Goal: Transaction & Acquisition: Purchase product/service

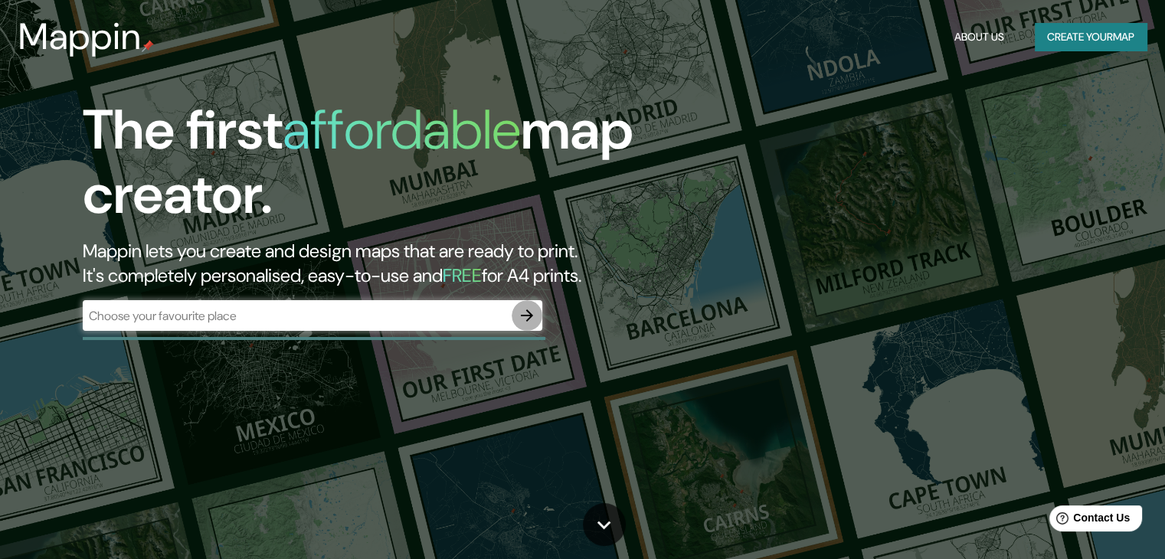
click at [533, 318] on icon "button" at bounding box center [527, 315] width 18 height 18
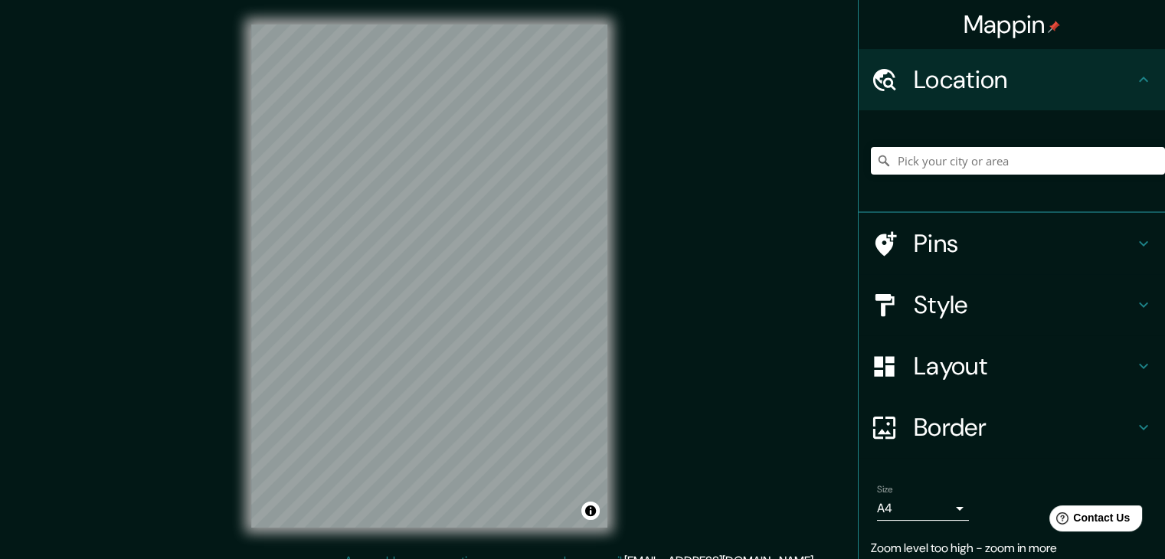
click at [110, 329] on div "Mappin Location Pins Style Layout Border Choose a border. Hint : you can make l…" at bounding box center [582, 288] width 1165 height 577
click at [1026, 375] on h4 "Layout" at bounding box center [1024, 366] width 221 height 31
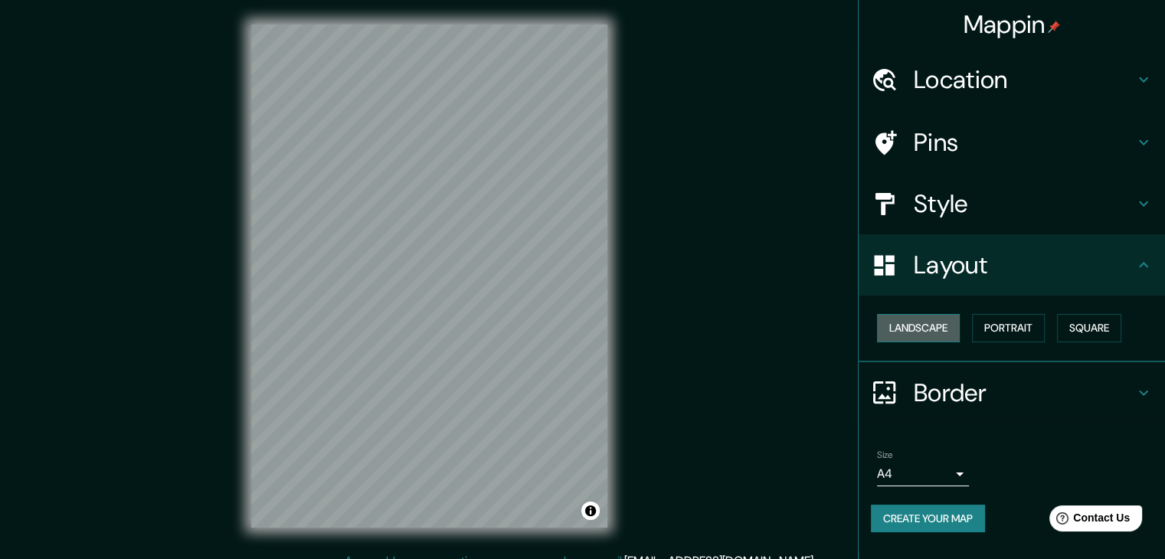
click at [943, 332] on button "Landscape" at bounding box center [918, 328] width 83 height 28
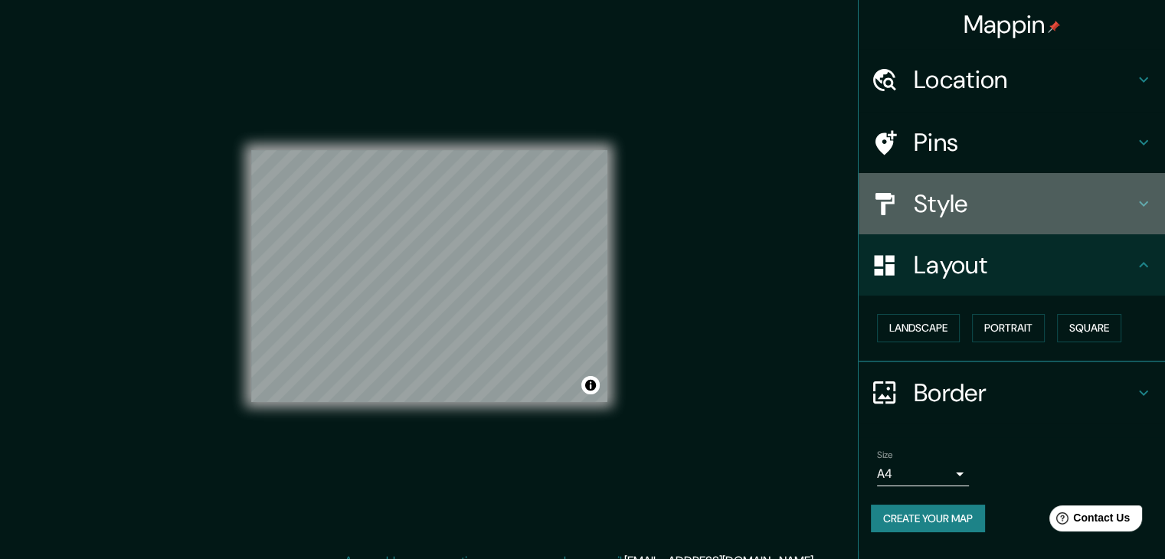
click at [954, 198] on h4 "Style" at bounding box center [1024, 203] width 221 height 31
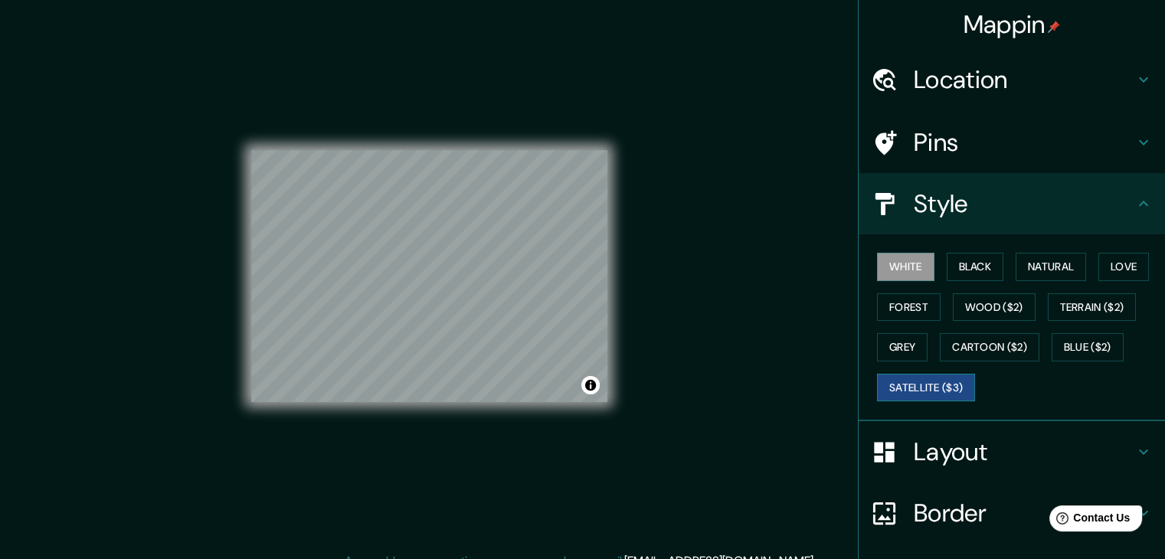
click at [908, 380] on button "Satellite ($3)" at bounding box center [926, 388] width 98 height 28
click at [890, 266] on button "White" at bounding box center [905, 267] width 57 height 28
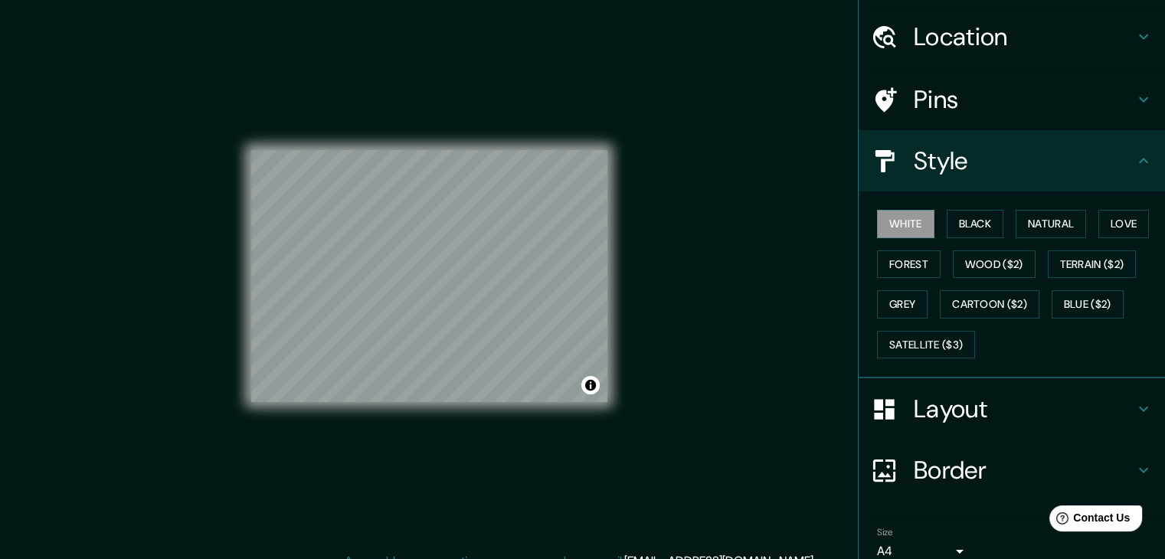
scroll to position [110, 0]
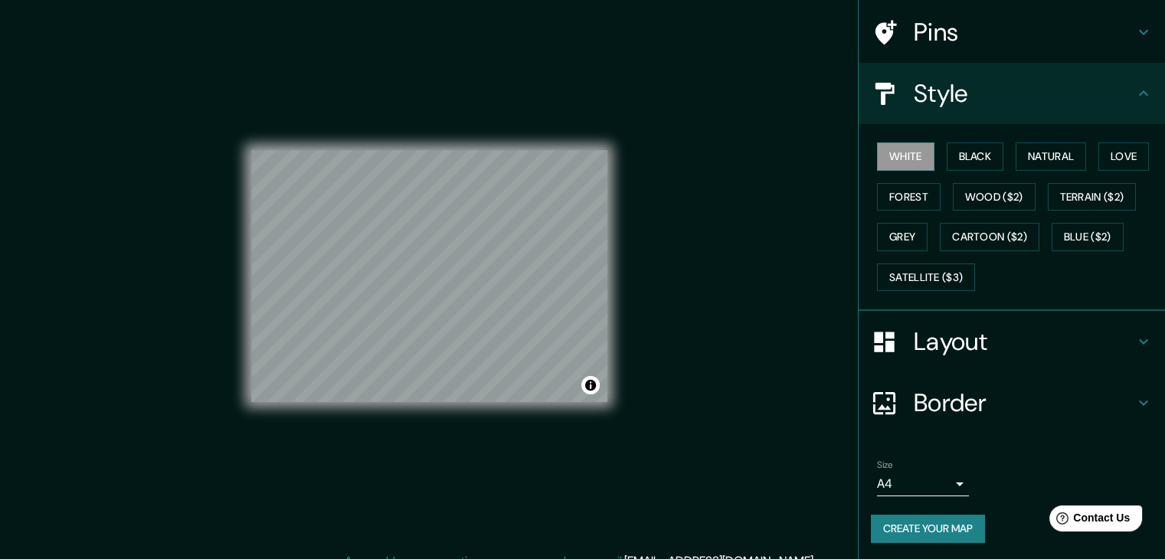
click at [938, 405] on h4 "Border" at bounding box center [1024, 403] width 221 height 31
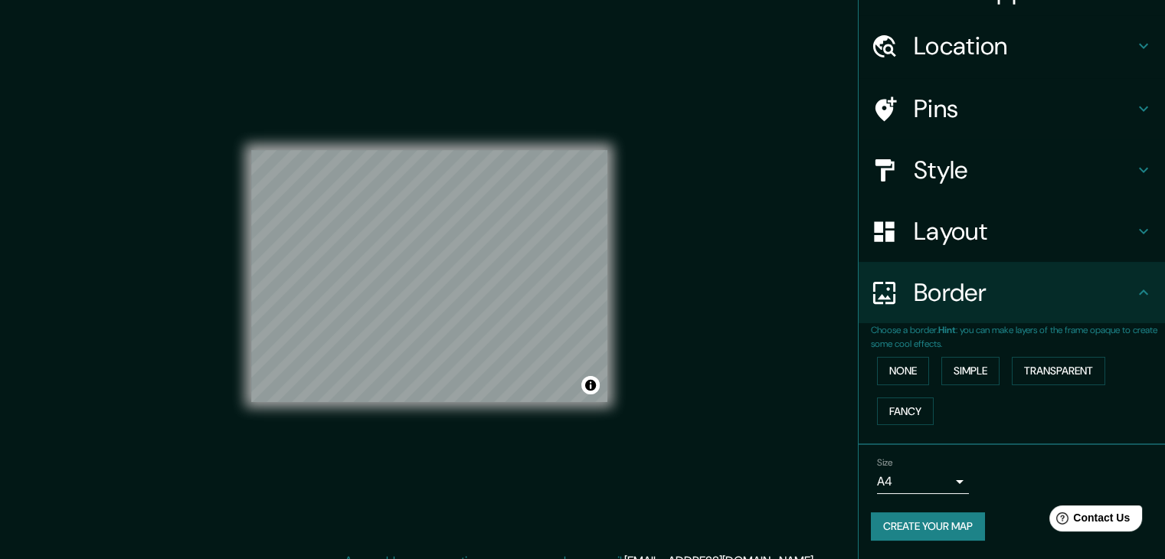
scroll to position [32, 0]
click at [948, 372] on button "Simple" at bounding box center [970, 372] width 58 height 28
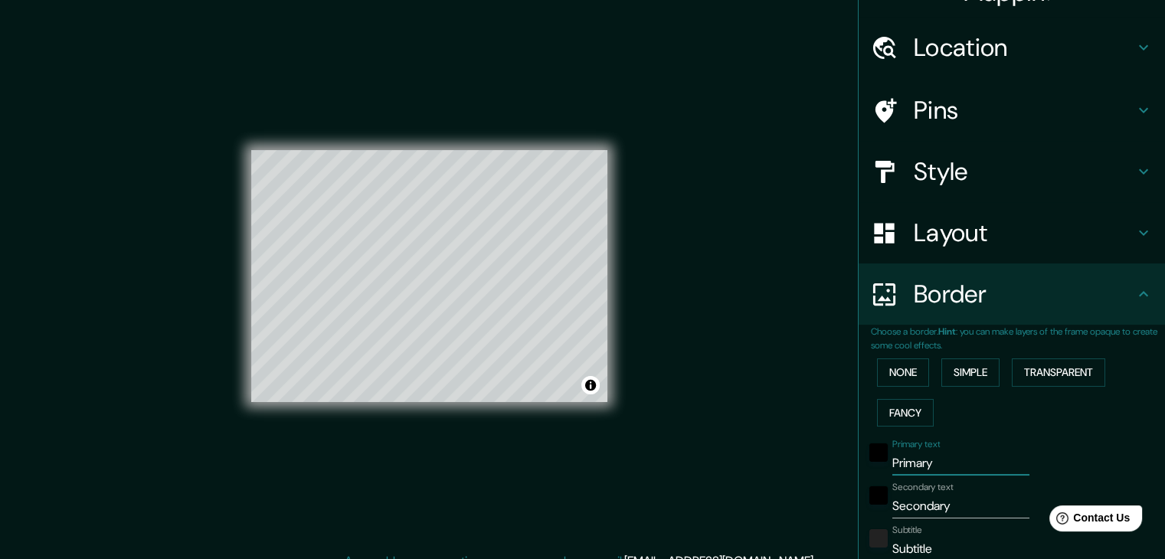
drag, startPoint x: 938, startPoint y: 466, endPoint x: 803, endPoint y: 460, distance: 134.9
click at [803, 460] on div "Mappin Location Pins Style Layout Border Choose a border. Hint : you can make l…" at bounding box center [582, 288] width 1165 height 577
type input "R"
type input "37"
type input "RO"
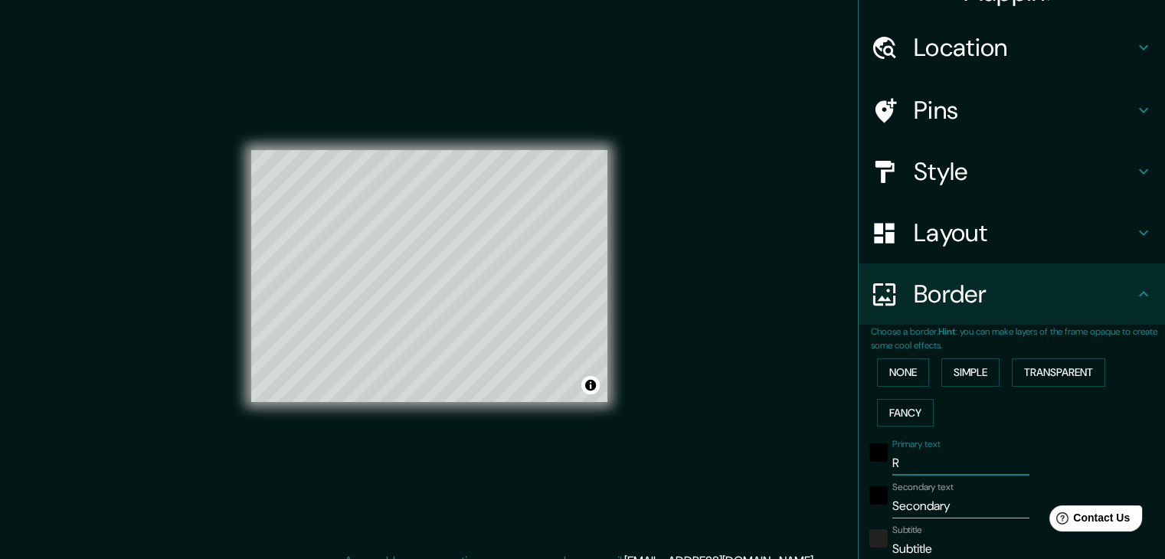
type input "37"
type input "ROM"
type input "37"
type input "[GEOGRAPHIC_DATA]"
type input "37"
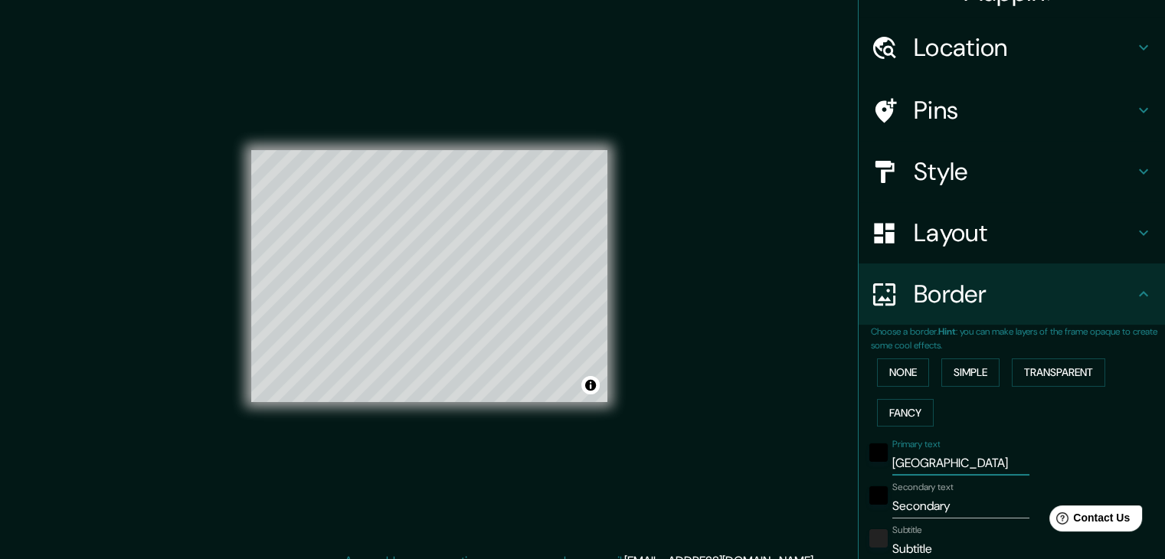
type input "[GEOGRAPHIC_DATA]"
drag, startPoint x: 916, startPoint y: 509, endPoint x: 846, endPoint y: 505, distance: 69.9
click at [859, 505] on div "Choose a border. Hint : you can make layers of the frame opaque to create some …" at bounding box center [1012, 525] width 306 height 401
type input "M"
type input "37"
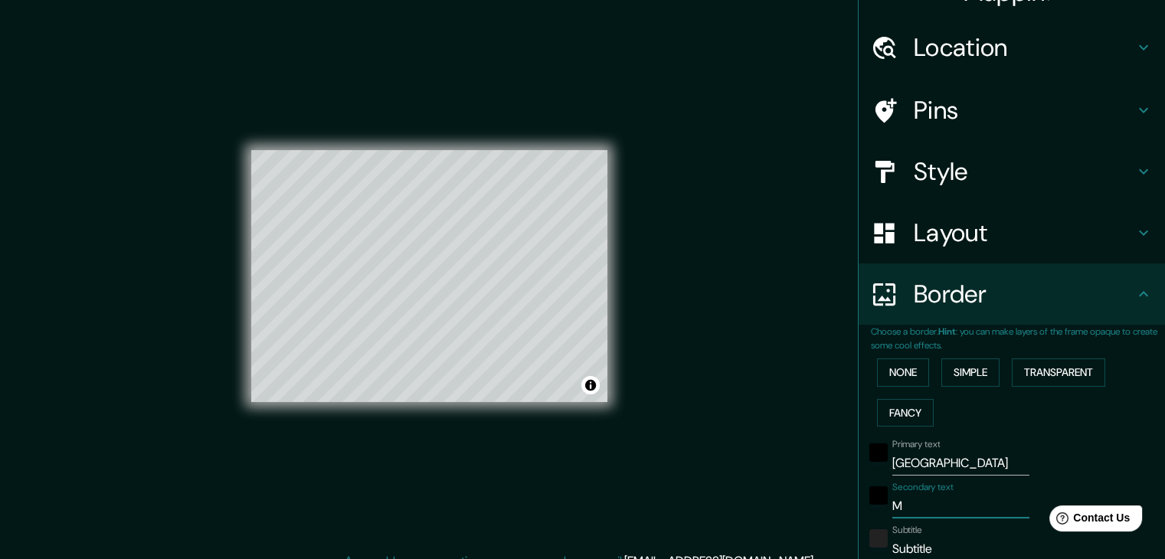
type input "MA"
type input "37"
type input "MAY"
type input "37"
type input "MAYO"
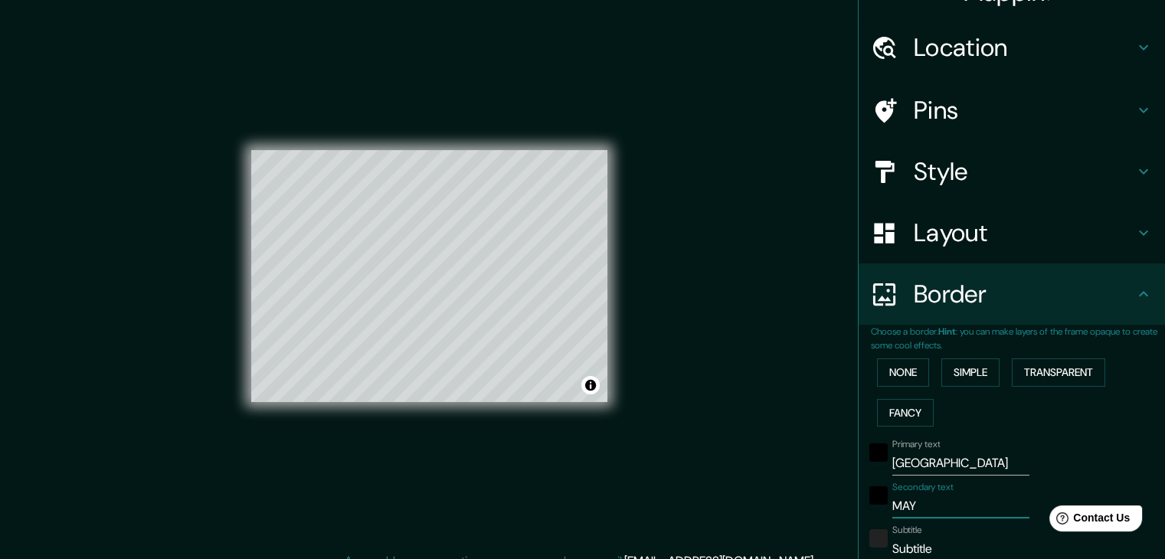
type input "37"
type input "MAYO"
type input "37"
type input "MAYO 2"
type input "37"
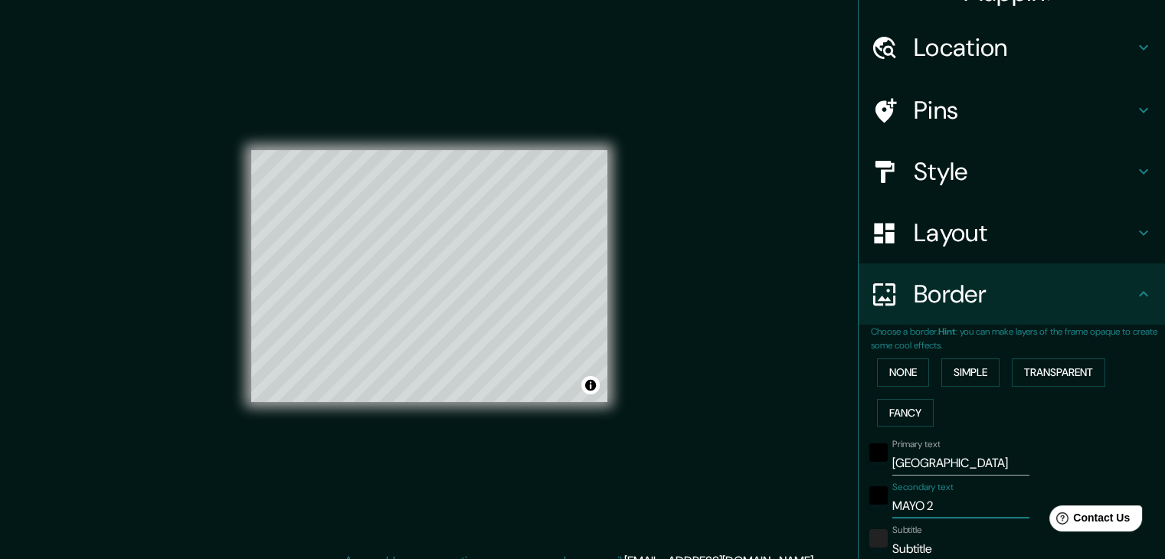
type input "MAYO 20"
type input "37"
type input "MAYO 202"
type input "37"
type input "MAYO 2025"
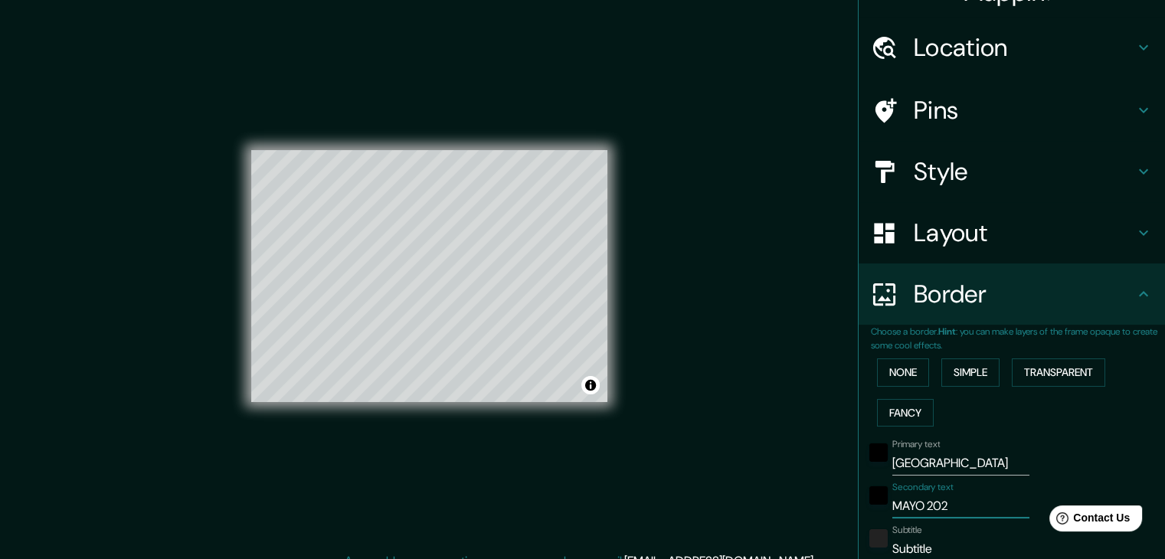
type input "37"
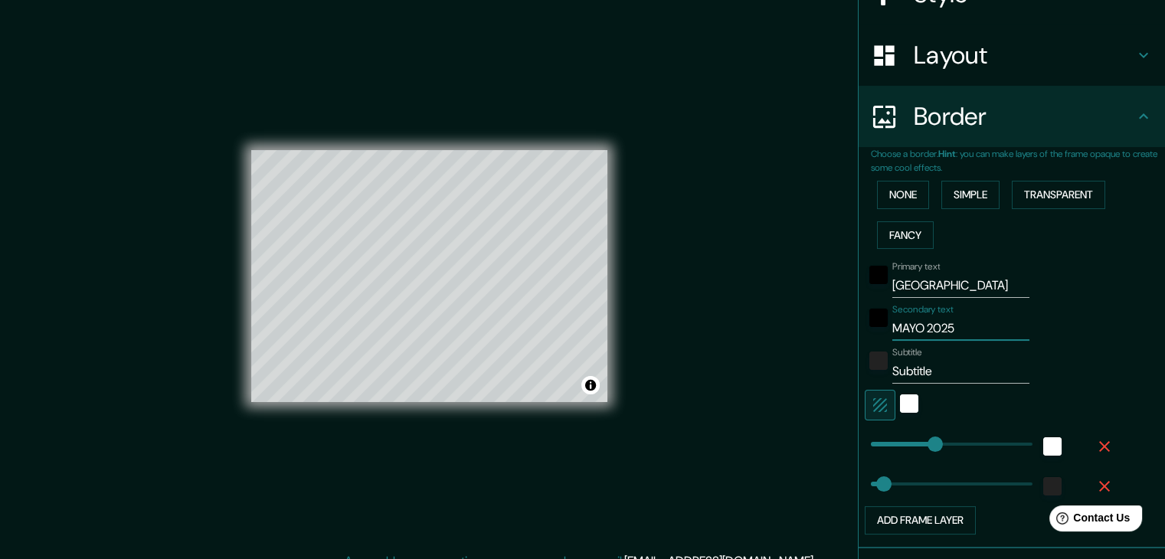
scroll to position [262, 0]
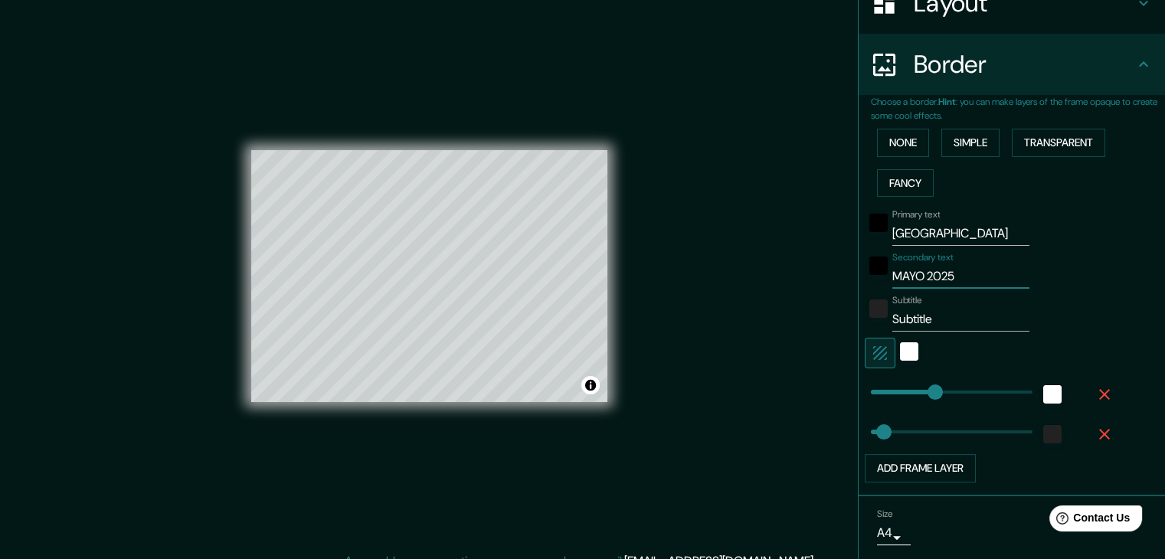
type input "MAYO 2025"
drag, startPoint x: 938, startPoint y: 322, endPoint x: 846, endPoint y: 311, distance: 91.8
click at [859, 311] on div "Choose a border. Hint : you can make layers of the frame opaque to create some …" at bounding box center [1012, 295] width 306 height 401
type input "37"
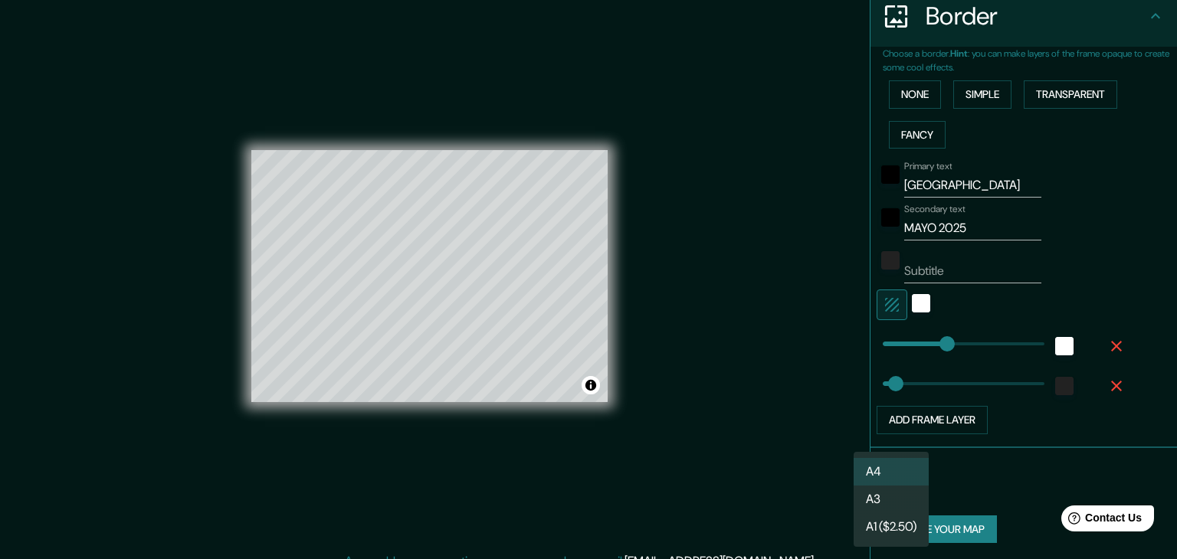
click at [892, 485] on body "Mappin Location Pins Style Layout Border Choose a border. Hint : you can make l…" at bounding box center [588, 279] width 1177 height 559
click at [892, 503] on li "A3" at bounding box center [890, 500] width 75 height 28
type input "a4"
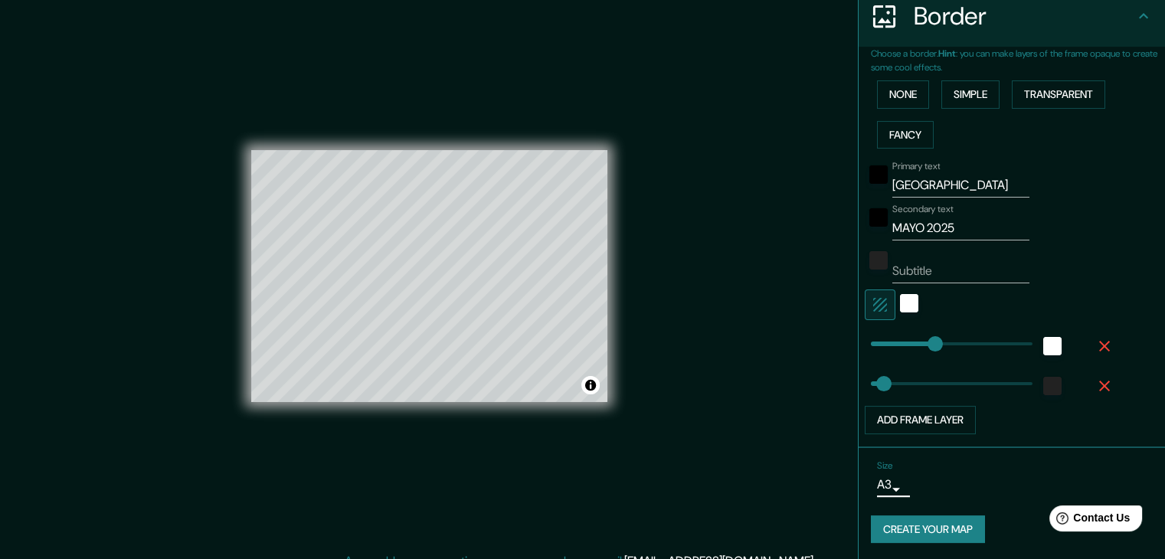
click at [922, 525] on button "Create your map" at bounding box center [928, 530] width 114 height 28
click at [950, 522] on button "Create your map" at bounding box center [928, 530] width 114 height 28
type input "37"
click at [913, 522] on button "Create your map" at bounding box center [928, 530] width 114 height 28
